Goal: Check status: Check status

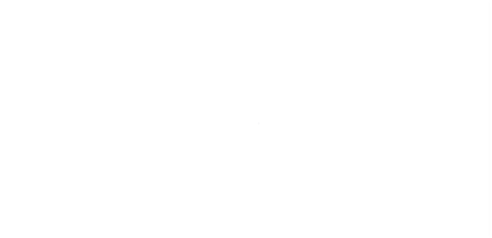
scroll to position [9, 0]
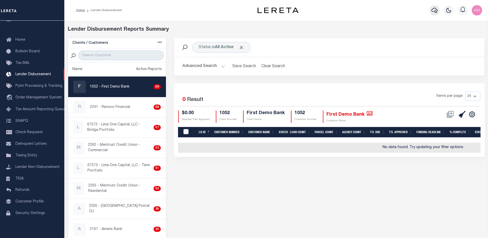
click at [437, 9] on icon "button" at bounding box center [434, 10] width 6 height 6
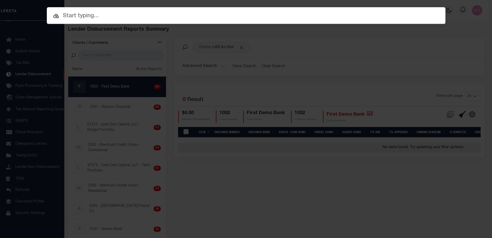
click at [145, 21] on div at bounding box center [246, 15] width 398 height 16
click at [104, 11] on div at bounding box center [246, 15] width 398 height 16
click at [100, 17] on input "text" at bounding box center [246, 16] width 398 height 9
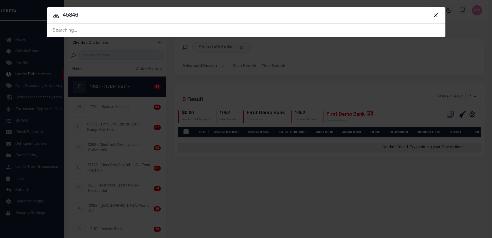
type input "45846"
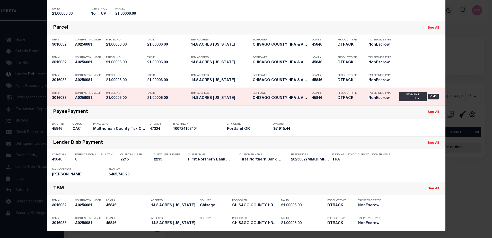
scroll to position [152, 0]
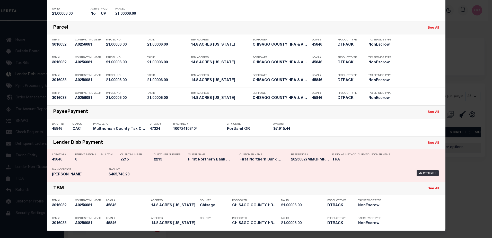
click at [57, 159] on h5 "45846" at bounding box center [62, 159] width 21 height 4
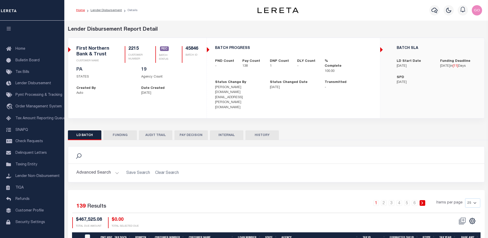
click at [121, 130] on button "FUNDING" at bounding box center [119, 135] width 33 height 10
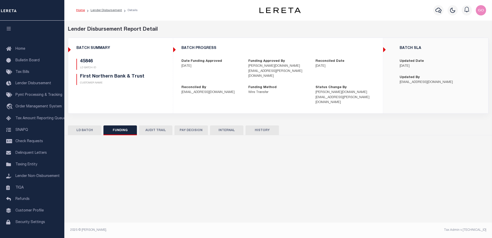
type input "$465,743.28"
type input "$0"
type input "08/27/2025"
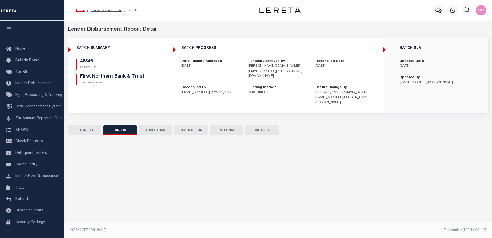
type input "20250827MMQFMP2700219408271159FT03"
type input "09/10/2025"
select select "100"
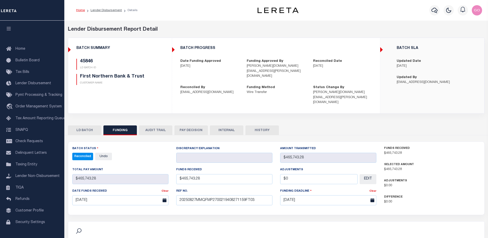
select select "100"
click at [134, 86] on div "45846 LD BATCH ID First Northern Bank & Trust CUSTOMER NAME" at bounding box center [120, 74] width 95 height 30
click at [227, 125] on button "INTERNAL" at bounding box center [226, 130] width 33 height 10
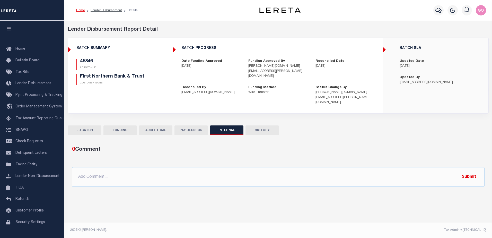
click at [119, 125] on button "FUNDING" at bounding box center [119, 130] width 33 height 10
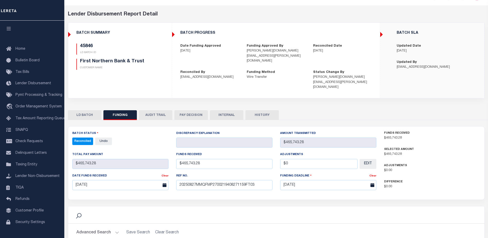
scroll to position [77, 0]
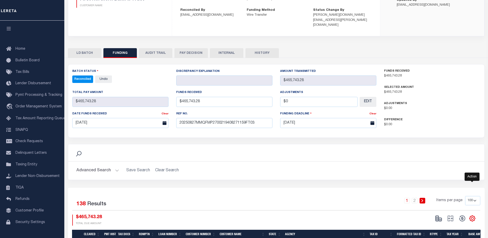
click at [474, 215] on icon "" at bounding box center [472, 218] width 7 height 7
click at [434, 144] on link "CSV" at bounding box center [451, 149] width 50 height 10
click at [146, 75] on div "Reconciled - Select Status - All Active Approval In Progress Batching In Progre…" at bounding box center [120, 78] width 96 height 7
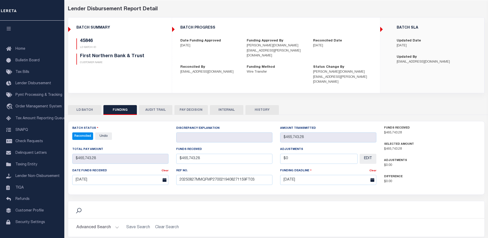
scroll to position [0, 0]
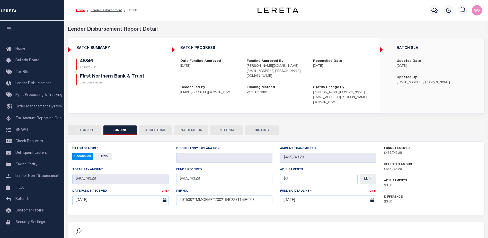
click at [348, 225] on div "Search" at bounding box center [276, 229] width 408 height 9
